Goal: Information Seeking & Learning: Learn about a topic

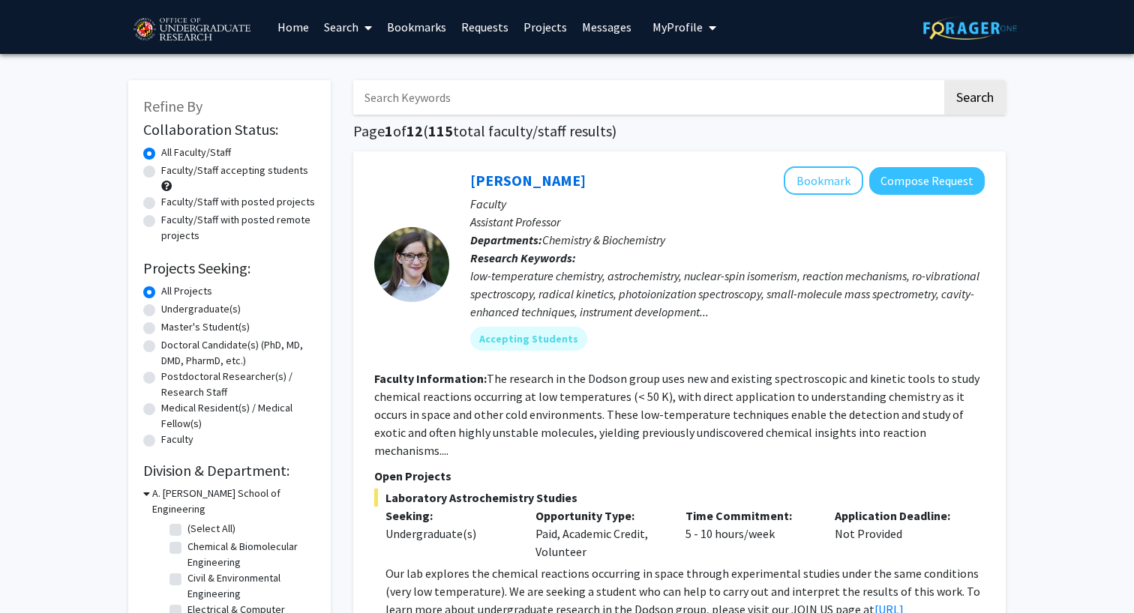
click at [214, 310] on label "Undergraduate(s)" at bounding box center [200, 309] width 79 height 16
click at [171, 310] on input "Undergraduate(s)" at bounding box center [166, 306] width 10 height 10
radio input "true"
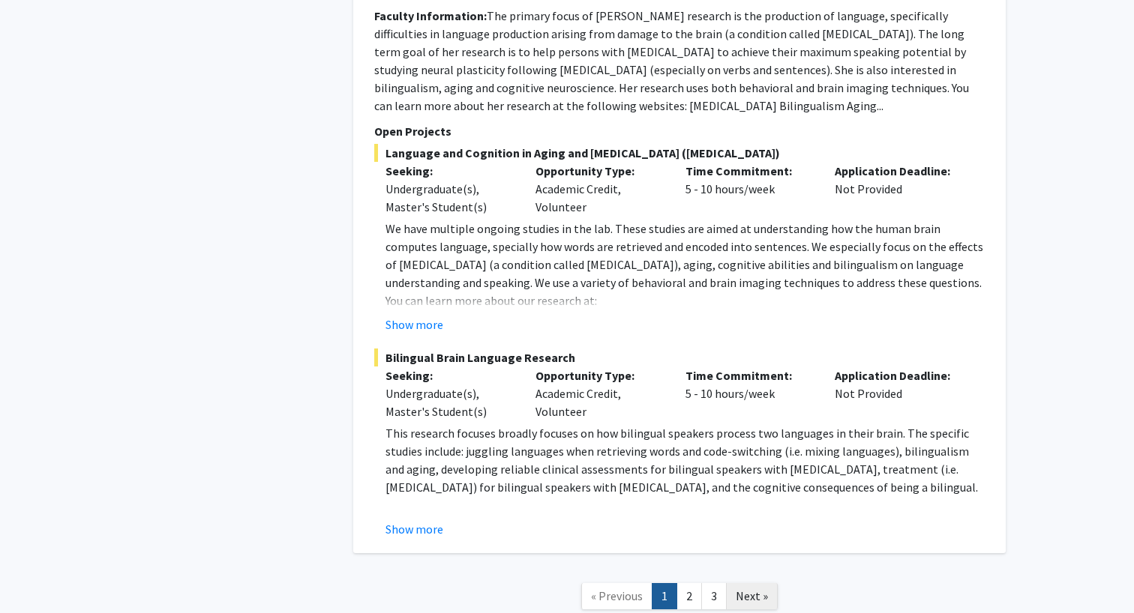
scroll to position [7095, 0]
click at [691, 584] on link "2" at bounding box center [688, 597] width 25 height 26
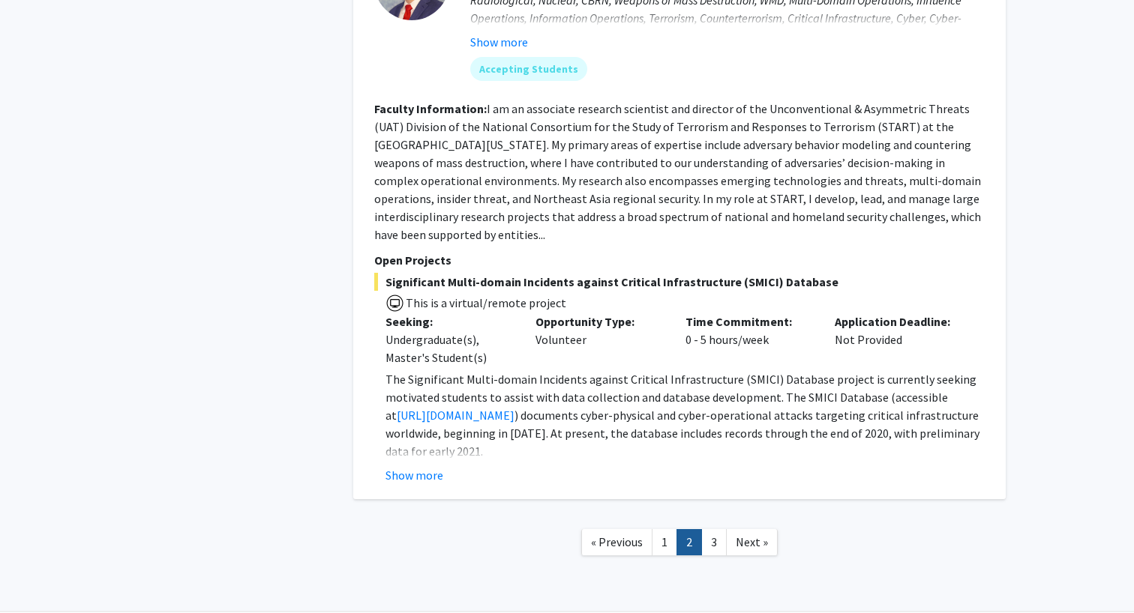
scroll to position [5057, 0]
click at [712, 530] on link "3" at bounding box center [713, 543] width 25 height 26
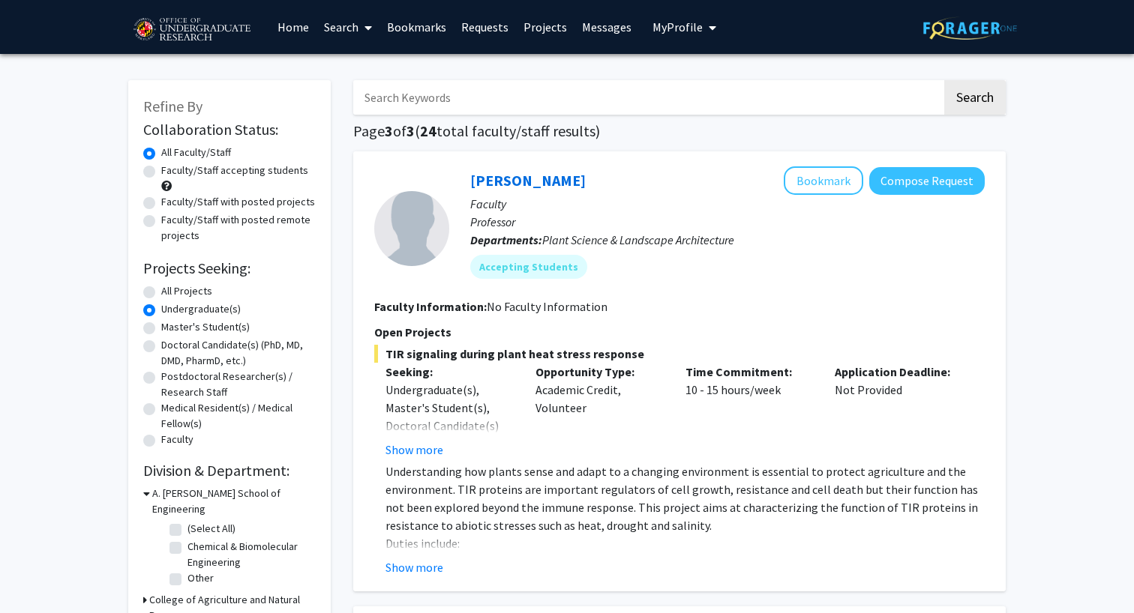
click at [155, 293] on div "All Projects" at bounding box center [229, 292] width 172 height 18
click at [161, 294] on label "All Projects" at bounding box center [186, 291] width 51 height 16
click at [161, 293] on input "All Projects" at bounding box center [166, 288] width 10 height 10
radio input "true"
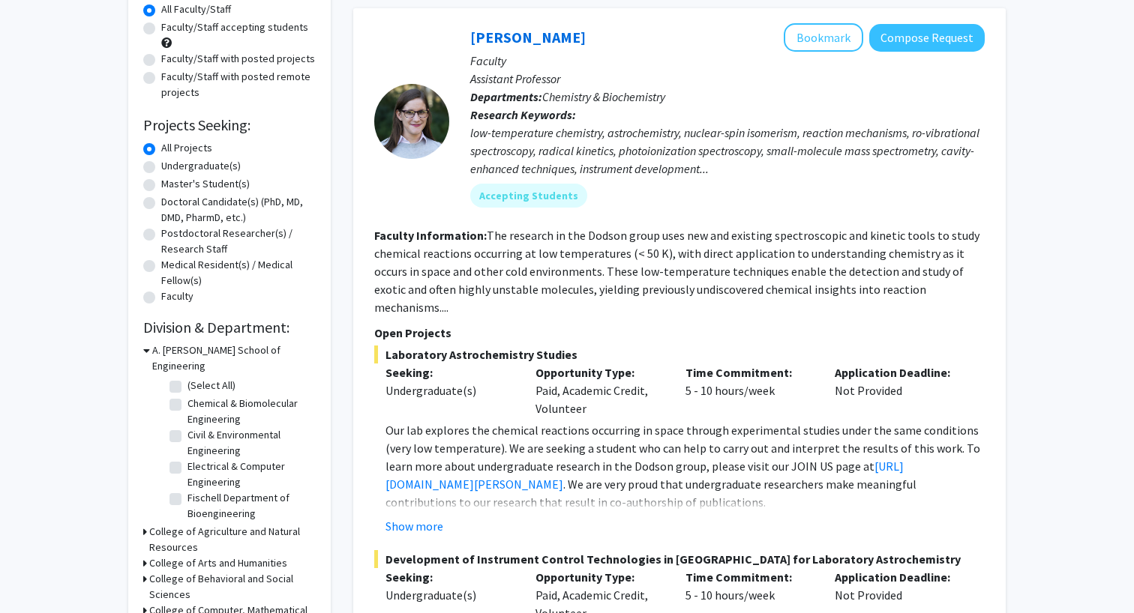
scroll to position [292, 0]
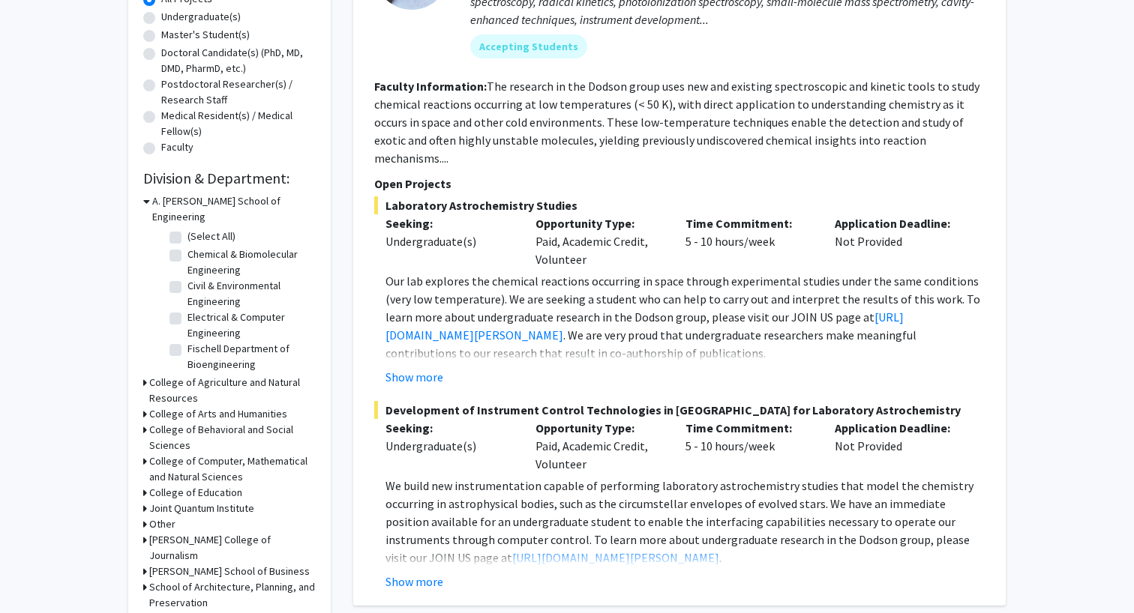
click at [218, 454] on h3 "College of Computer, Mathematical and Natural Sciences" at bounding box center [232, 469] width 166 height 31
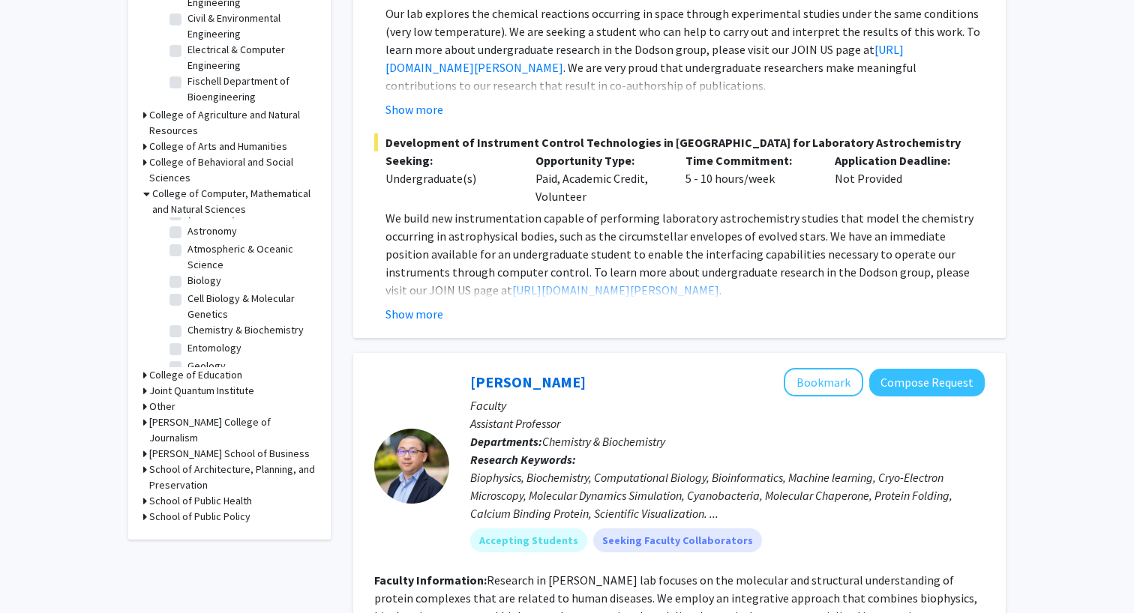
scroll to position [16, 0]
click at [187, 290] on label "Cell Biology & Molecular Genetics" at bounding box center [249, 305] width 124 height 31
click at [187, 290] on input "Cell Biology & Molecular Genetics" at bounding box center [192, 295] width 10 height 10
checkbox input "true"
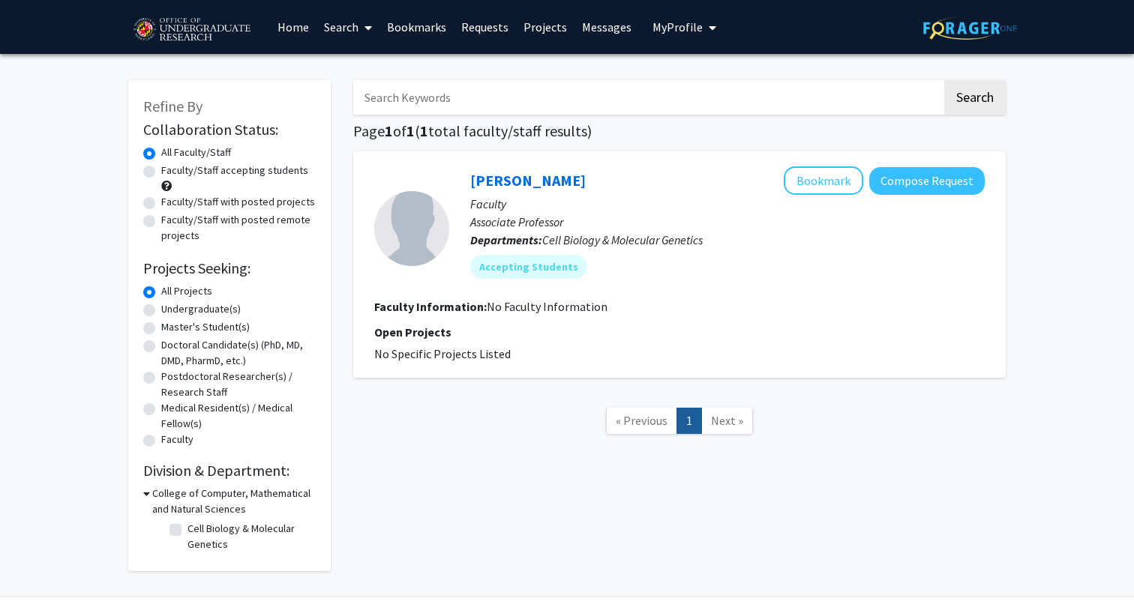
checkbox input "false"
